Goal: Task Accomplishment & Management: Manage account settings

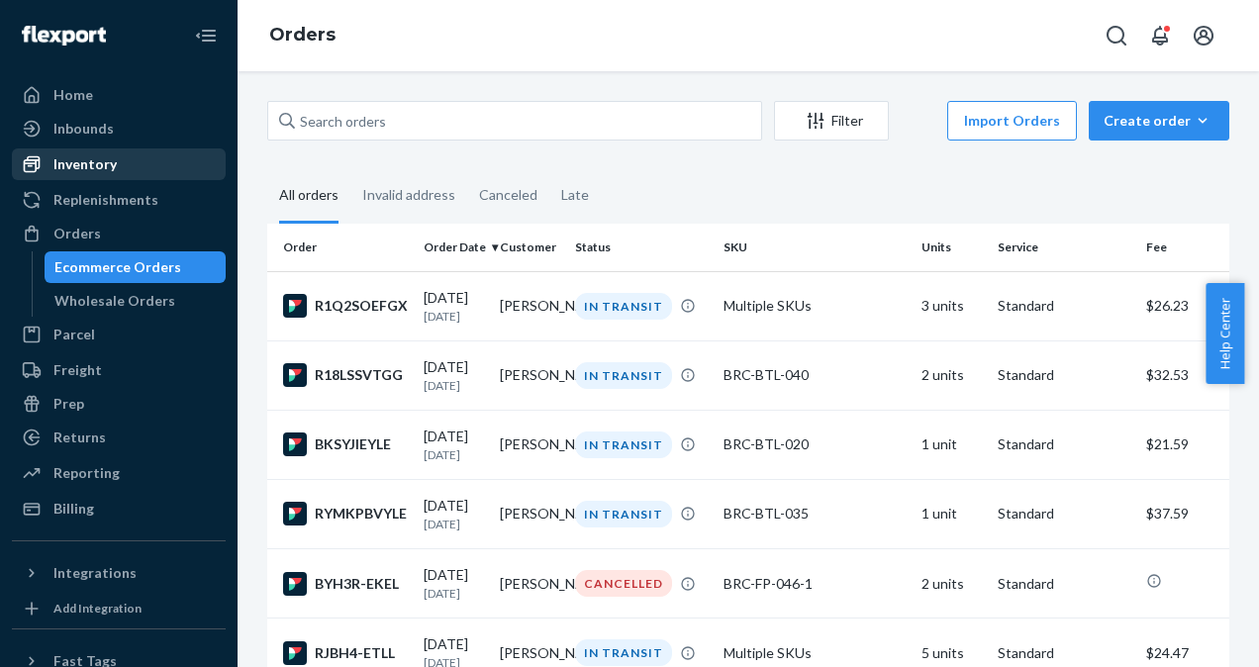
click at [111, 162] on div "Inventory" at bounding box center [84, 164] width 63 height 20
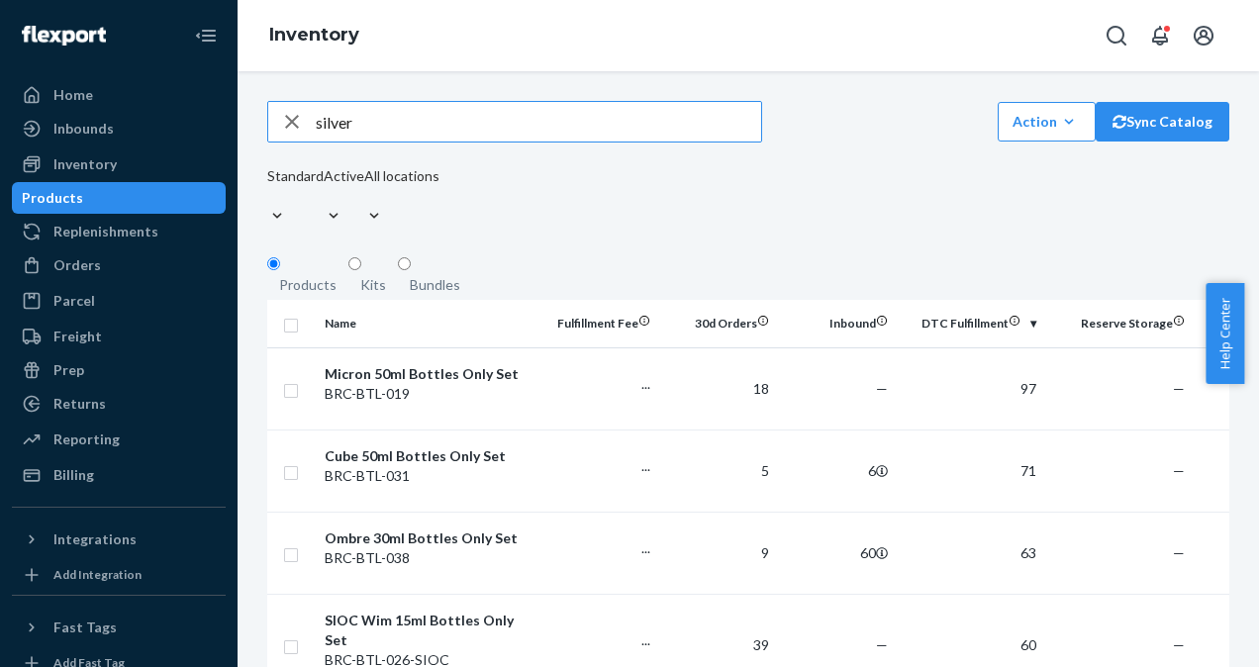
type input "silver"
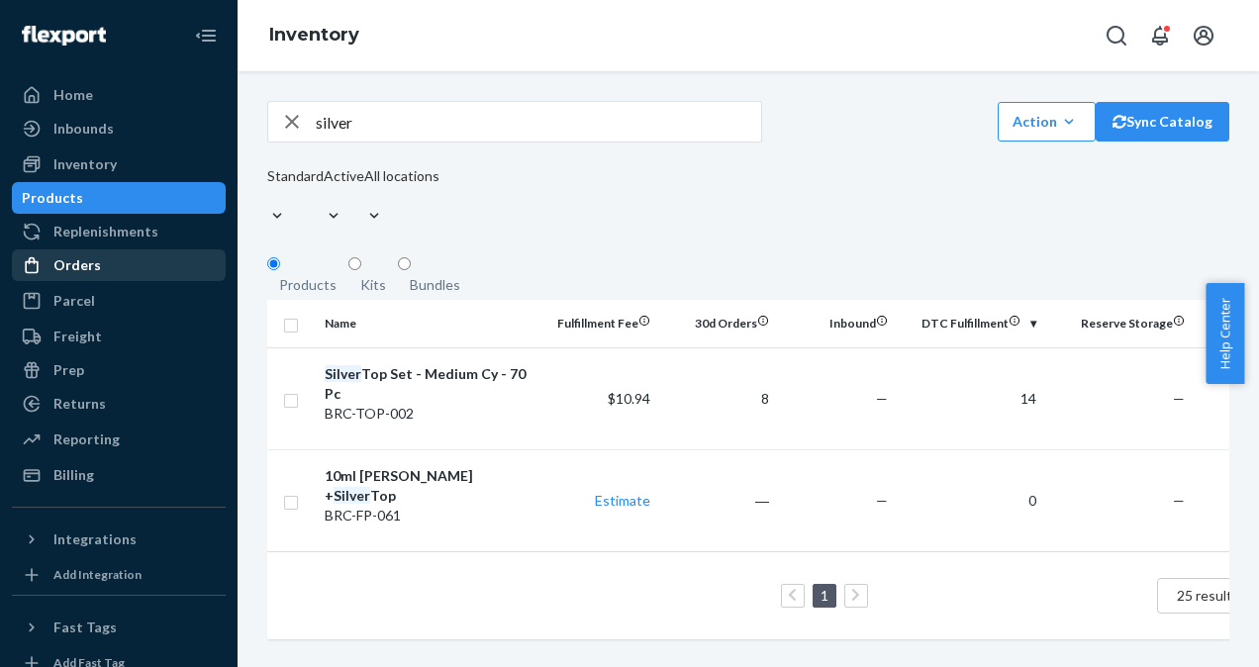
click at [99, 262] on div "Orders" at bounding box center [119, 265] width 210 height 28
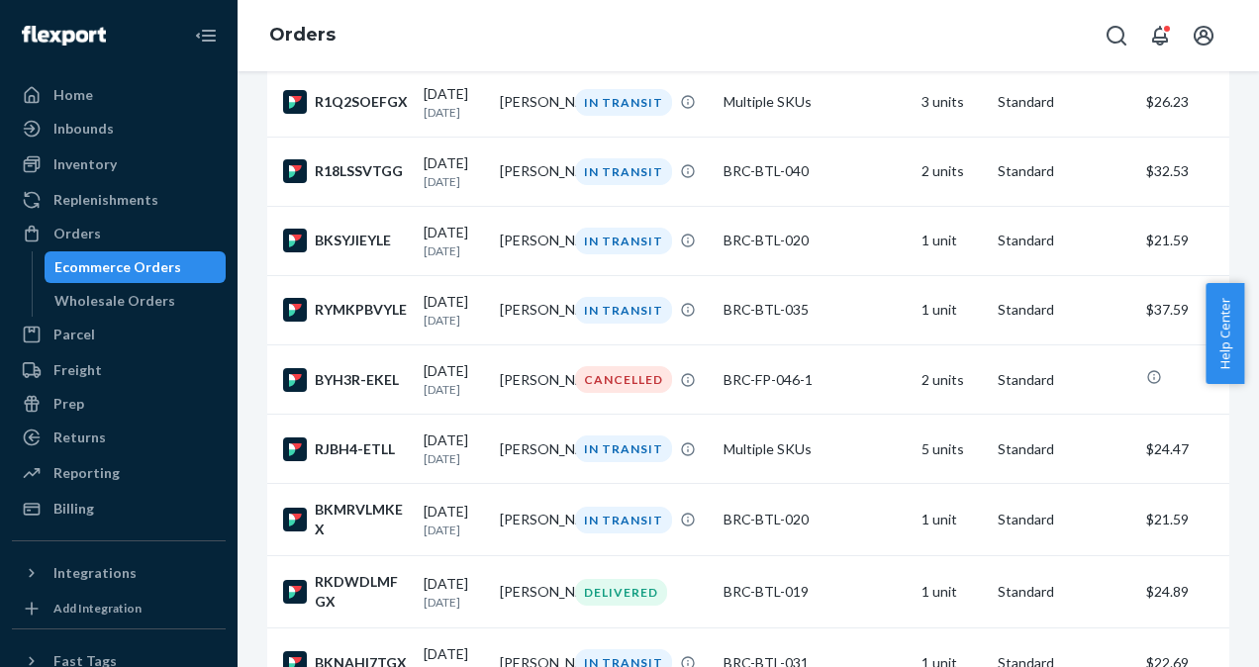
scroll to position [219, 0]
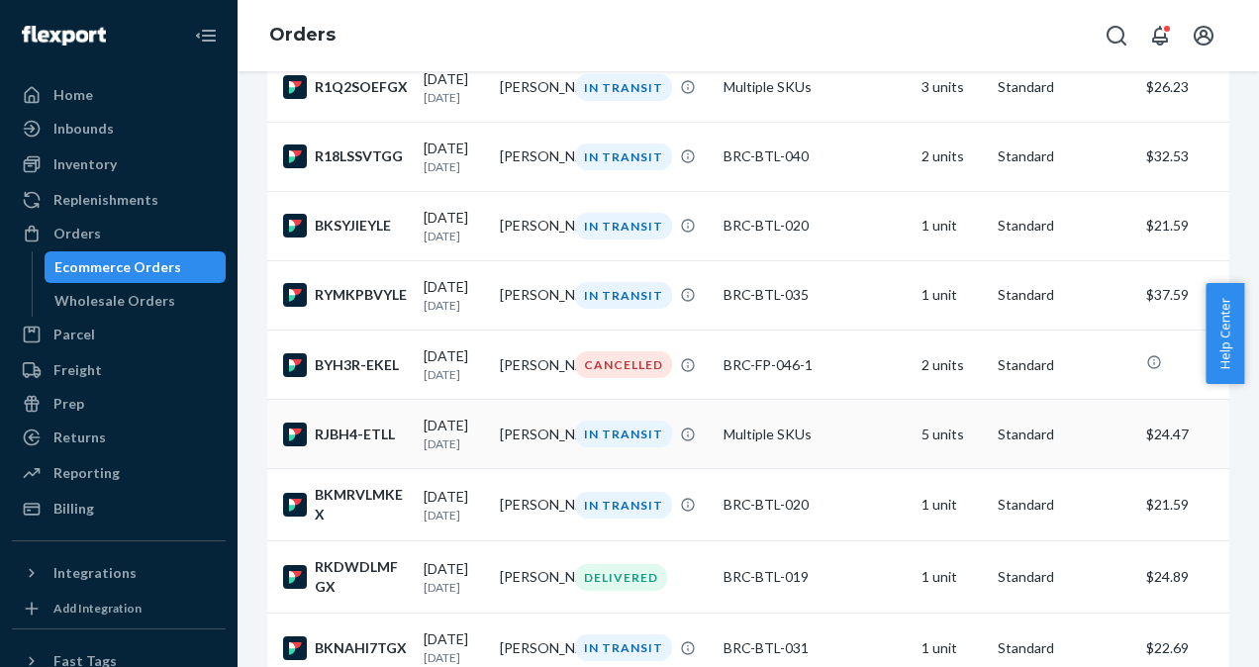
click at [449, 441] on div "[DATE] [DATE]" at bounding box center [454, 434] width 60 height 37
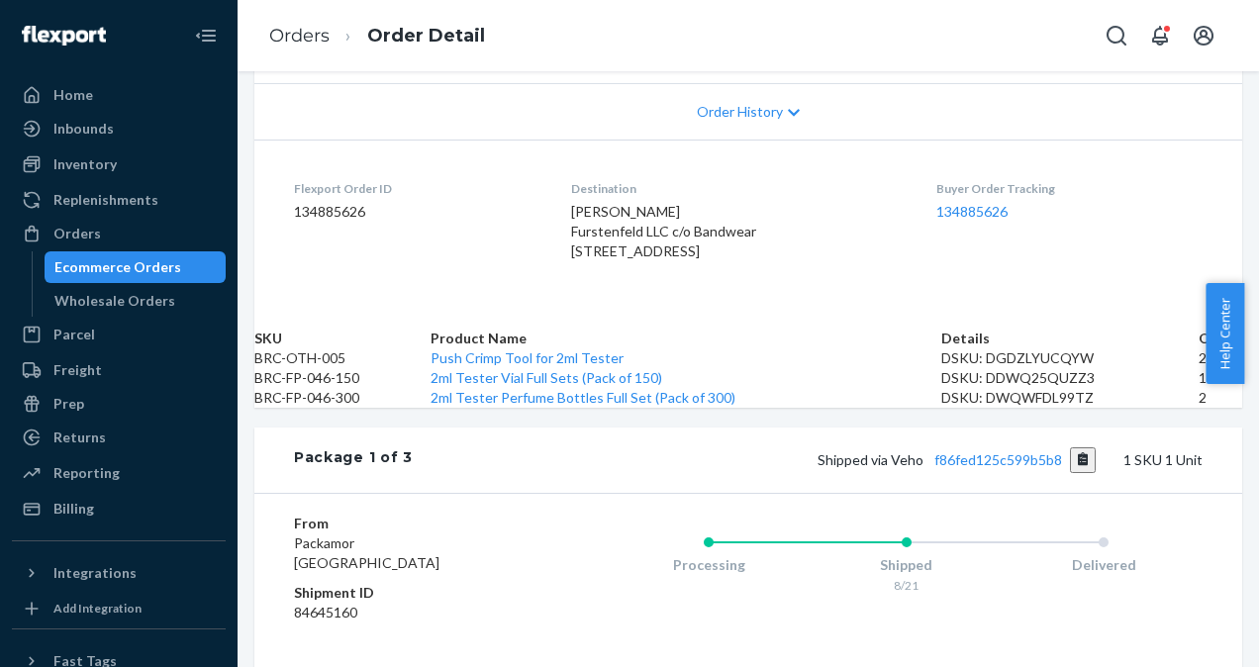
scroll to position [456, 0]
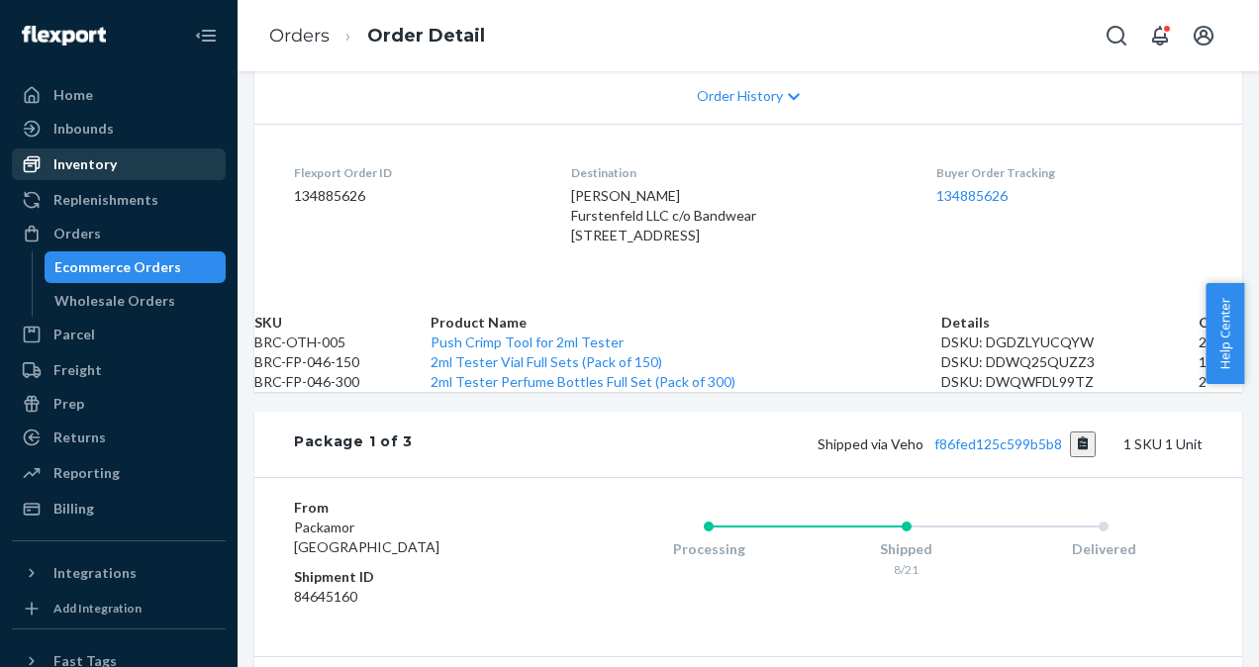
click at [78, 166] on div "Inventory" at bounding box center [84, 164] width 63 height 20
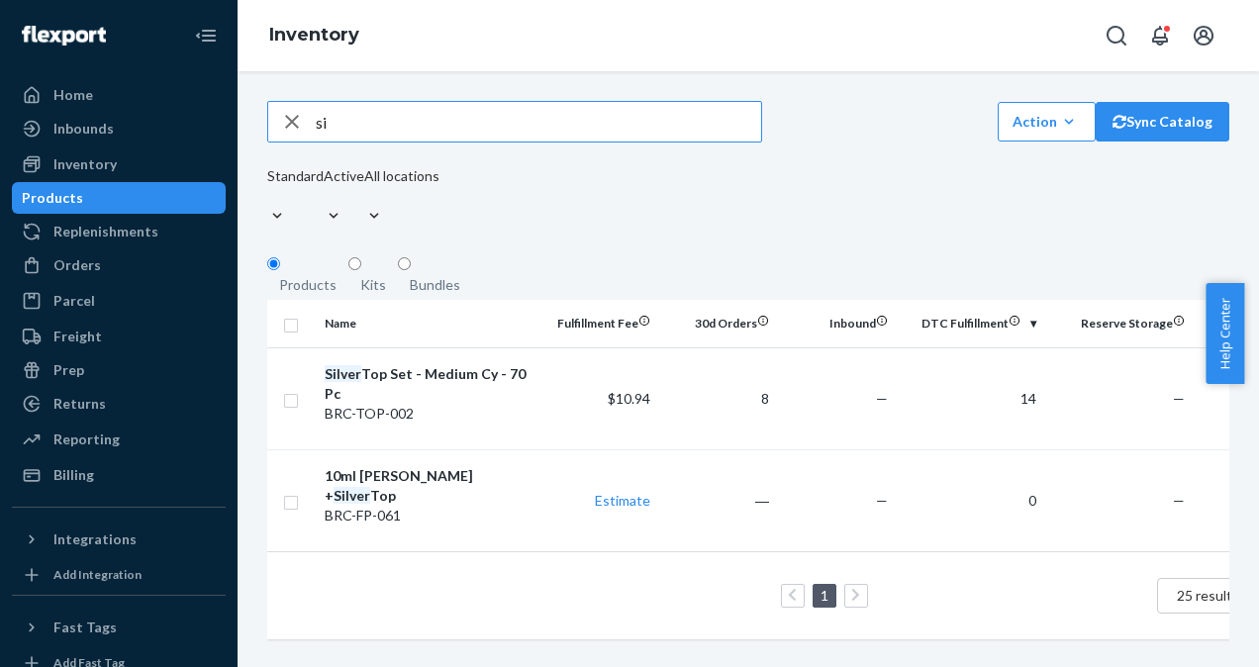
type input "s"
type input "2ml"
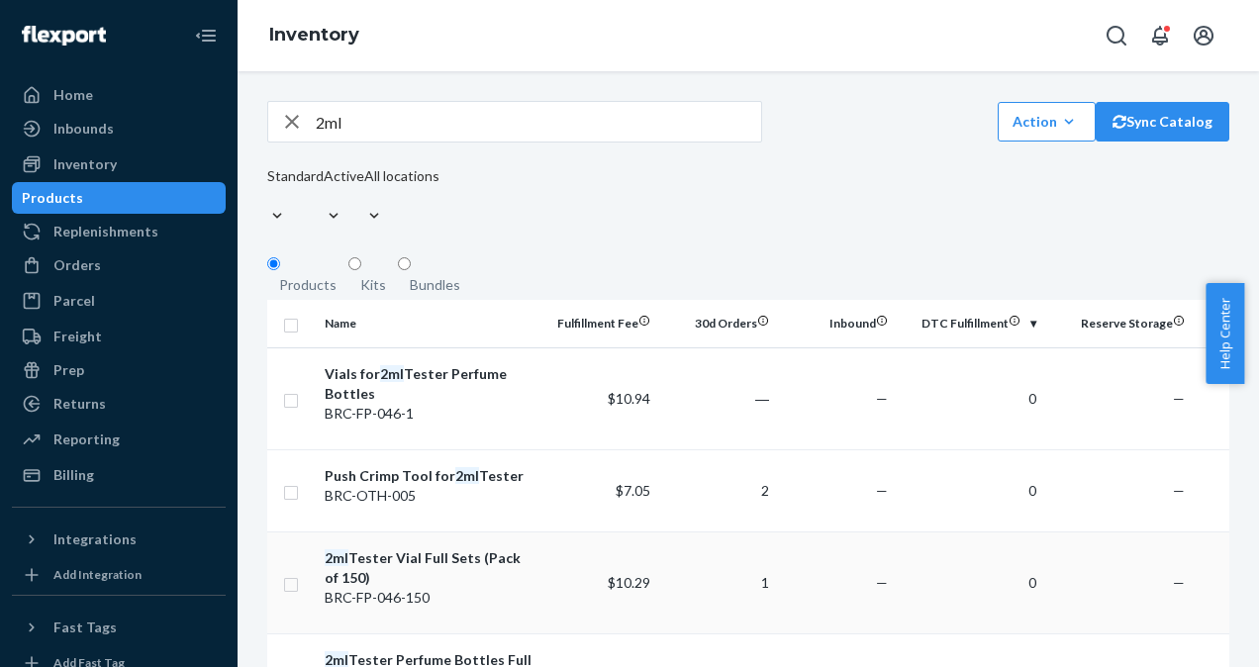
scroll to position [103, 0]
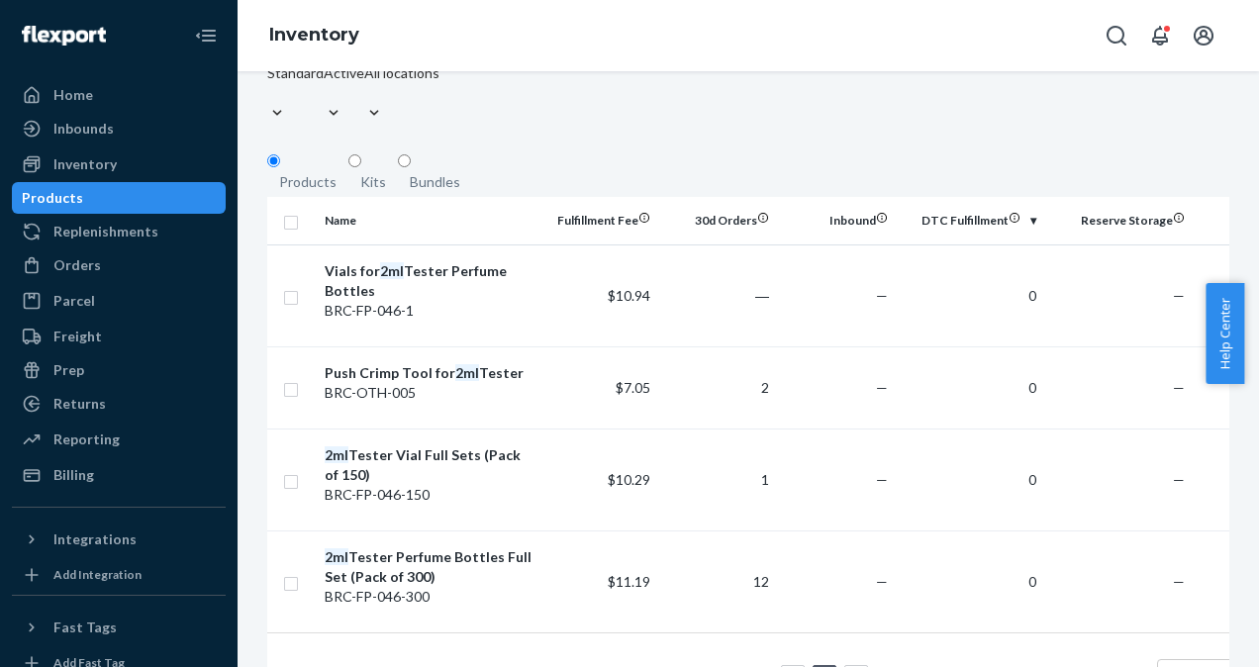
click at [83, 194] on div "Products" at bounding box center [52, 198] width 61 height 20
click at [84, 261] on div "Orders" at bounding box center [77, 265] width 48 height 20
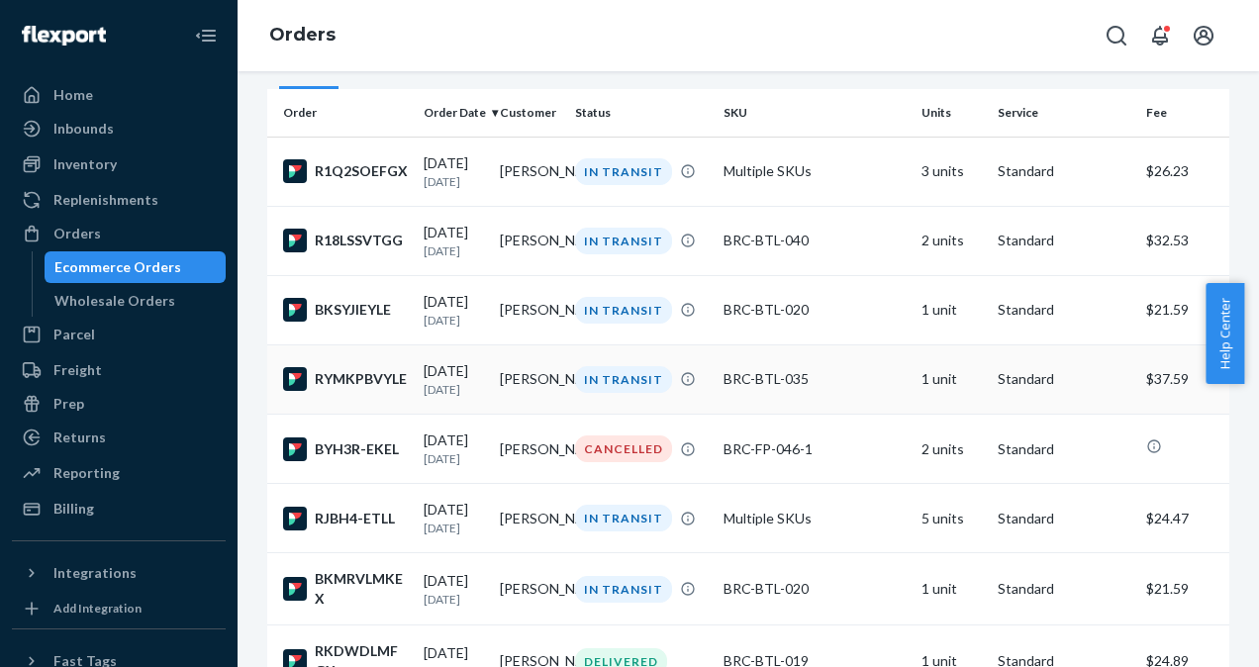
scroll to position [24, 0]
